Goal: Information Seeking & Learning: Find specific fact

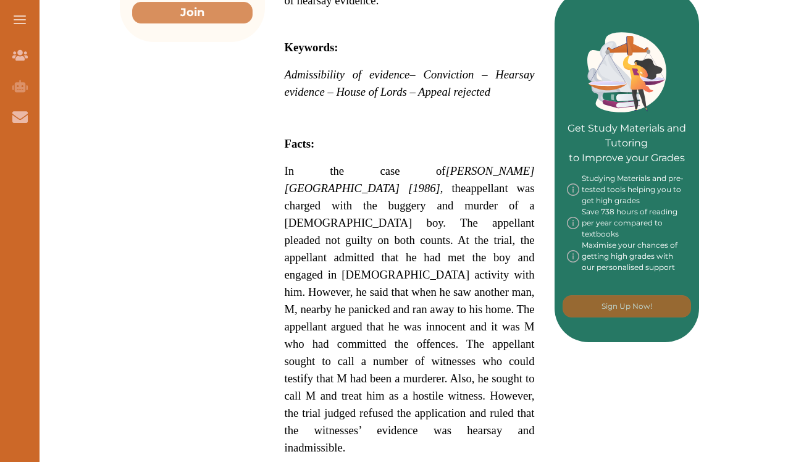
scroll to position [545, 0]
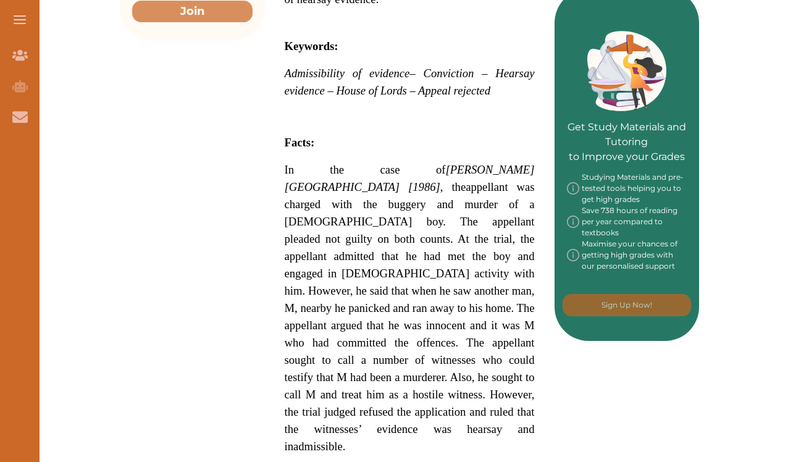
click at [289, 167] on span "In the case of" at bounding box center [365, 169] width 161 height 13
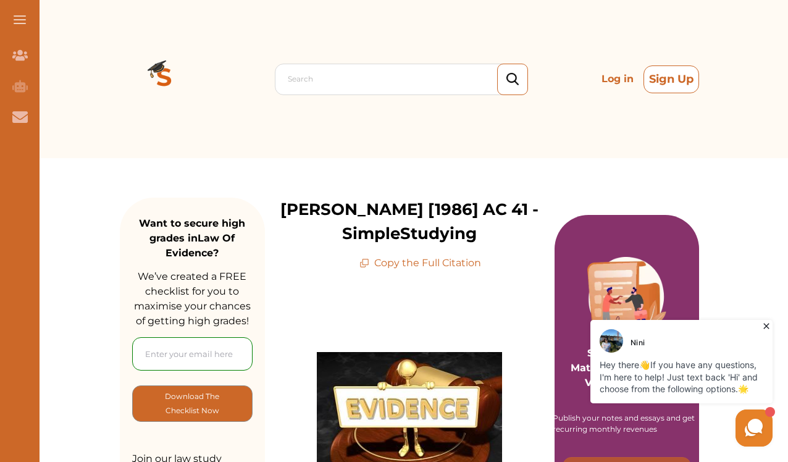
click at [662, 75] on button "Sign Up" at bounding box center [672, 79] width 56 height 28
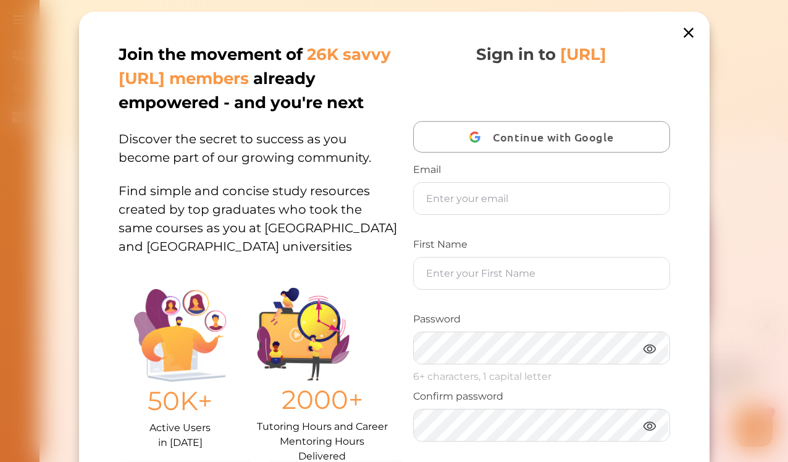
click at [545, 136] on span "Continue with Google" at bounding box center [556, 136] width 127 height 29
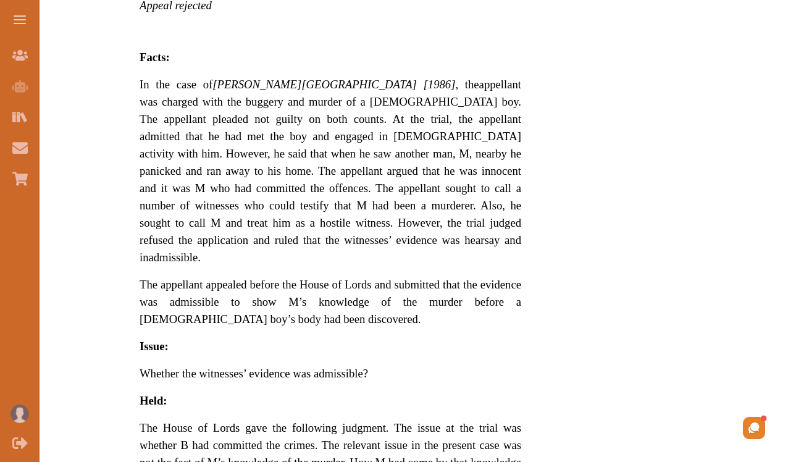
scroll to position [542, 0]
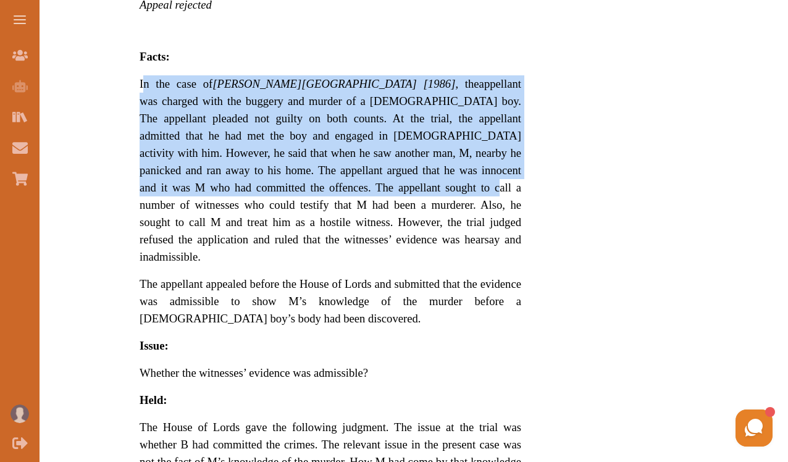
drag, startPoint x: 142, startPoint y: 80, endPoint x: 228, endPoint y: 178, distance: 130.0
click at [228, 178] on p "In the case of R v Blastland [1986] , the appellant was charged with the bugger…" at bounding box center [331, 170] width 382 height 190
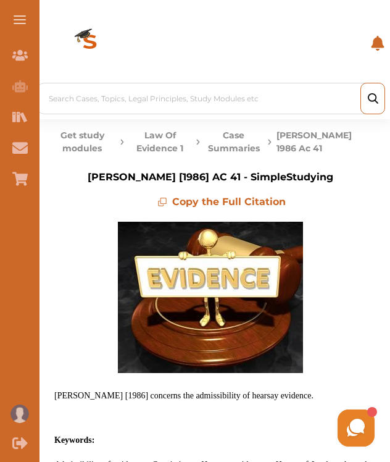
click at [173, 136] on button "Law Of Evidence 1" at bounding box center [160, 142] width 62 height 26
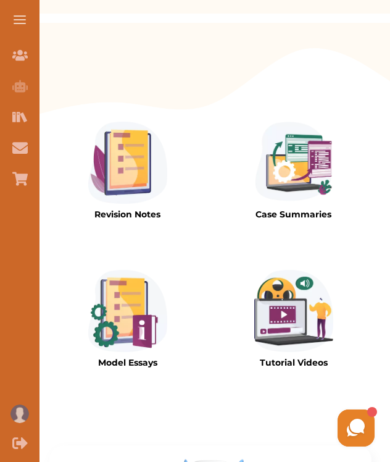
scroll to position [313, 0]
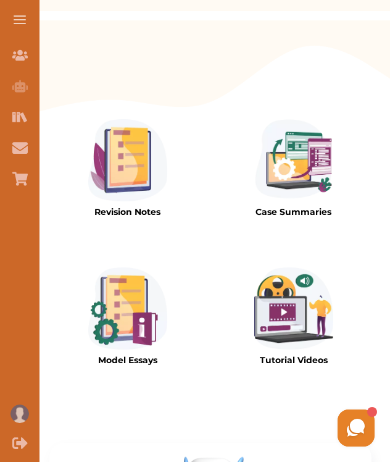
click at [316, 155] on img at bounding box center [294, 160] width 79 height 82
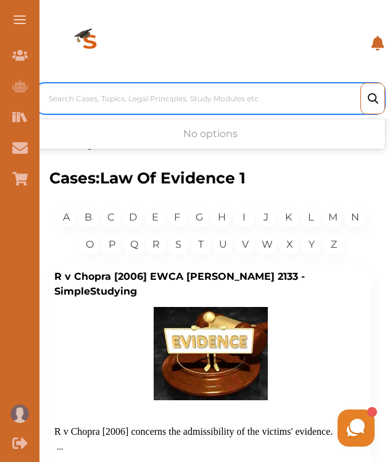
click at [242, 101] on div "Search Cases, Topics, Legal Principles, Study Modules etc" at bounding box center [214, 98] width 330 height 11
paste input "[PERSON_NAME][GEOGRAPHIC_DATA] [2004] [PERSON_NAME] 1338"
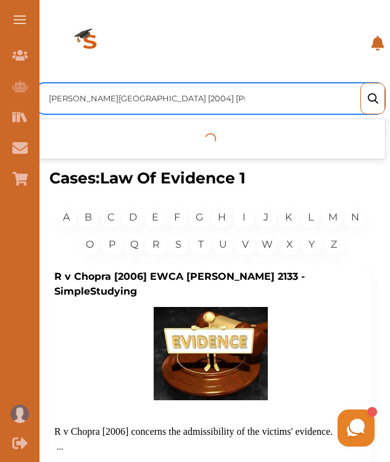
type input "[PERSON_NAME][GEOGRAPHIC_DATA] [2004] [PERSON_NAME] 1338"
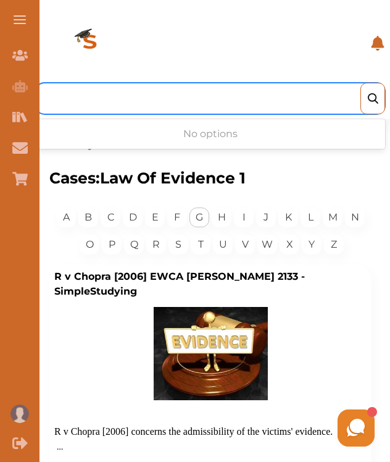
click at [204, 216] on div "G" at bounding box center [200, 218] width 20 height 20
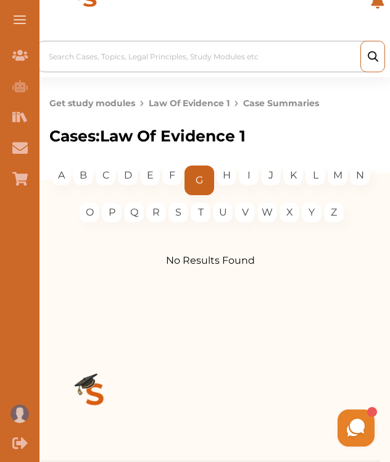
scroll to position [45, 0]
